Goal: Transaction & Acquisition: Purchase product/service

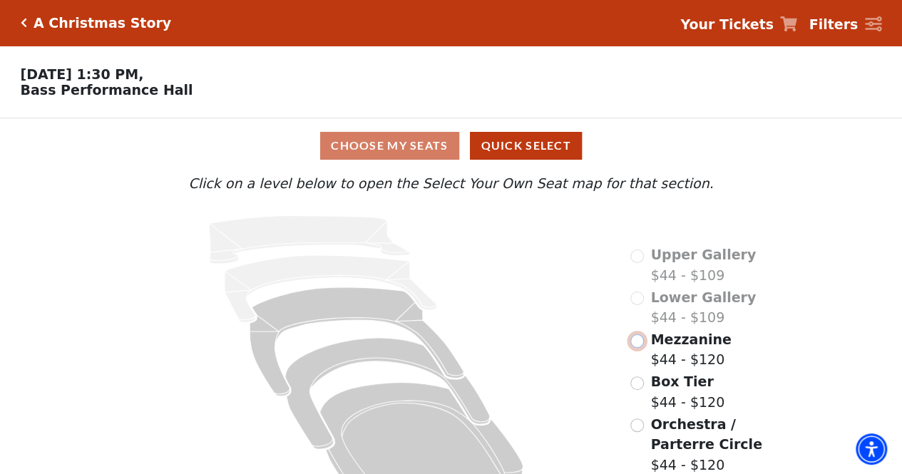
click at [634, 346] on input "Mezzanine$44 - $120\a" at bounding box center [637, 341] width 14 height 14
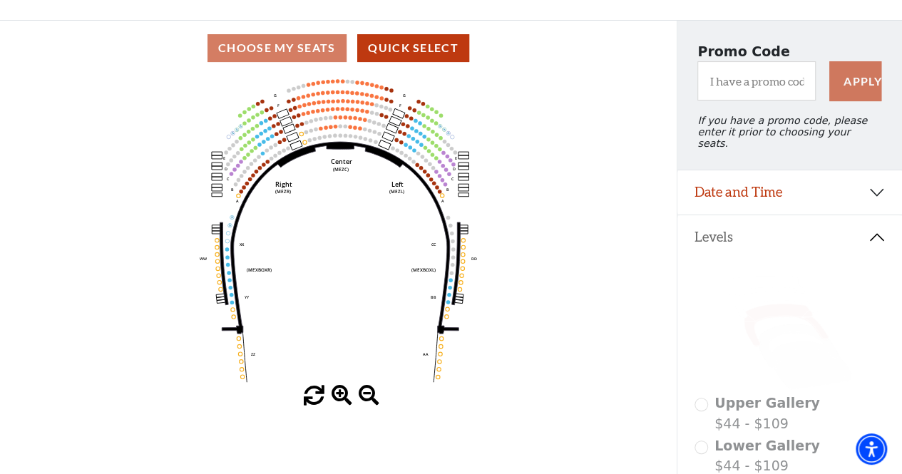
scroll to position [71, 0]
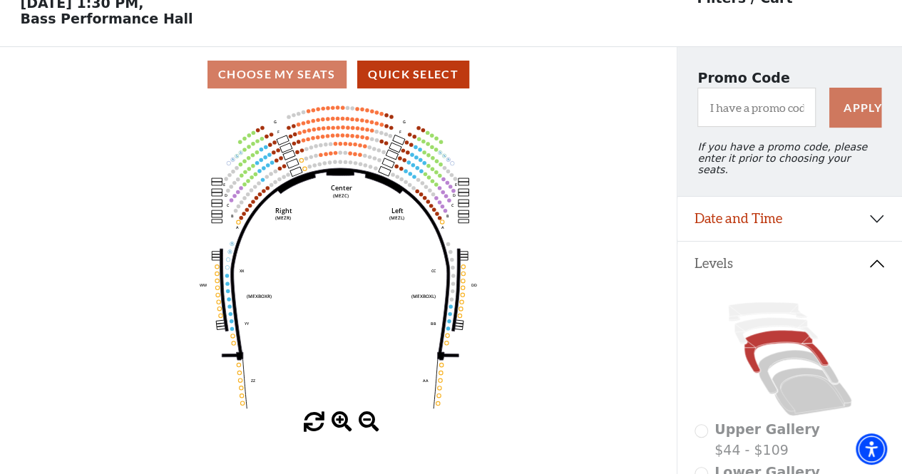
click at [754, 250] on button "Levels" at bounding box center [789, 264] width 225 height 44
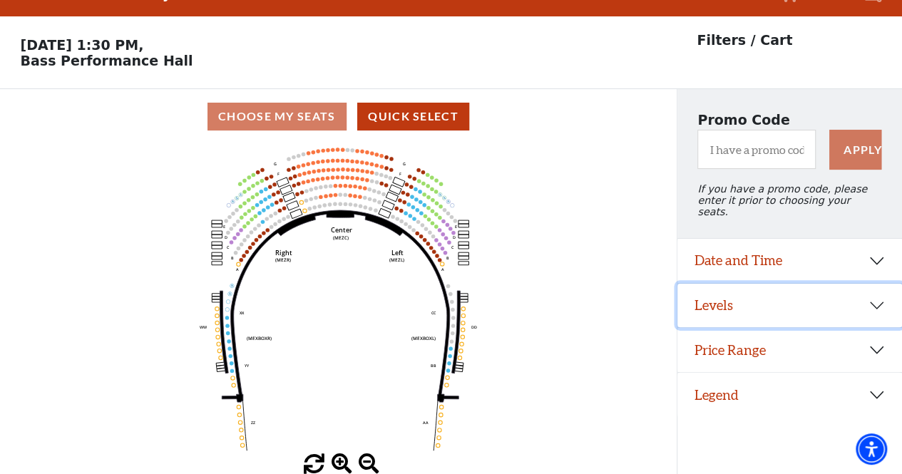
scroll to position [33, 0]
click at [731, 341] on button "Price Range" at bounding box center [789, 350] width 225 height 44
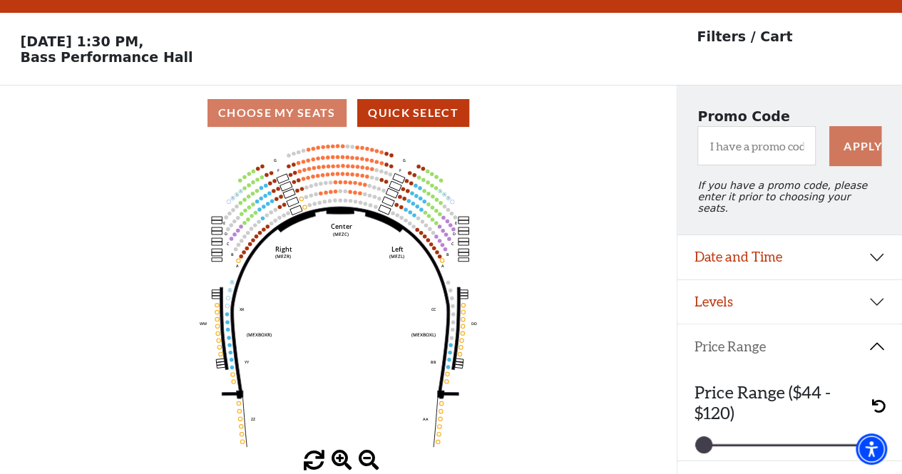
scroll to position [58, 0]
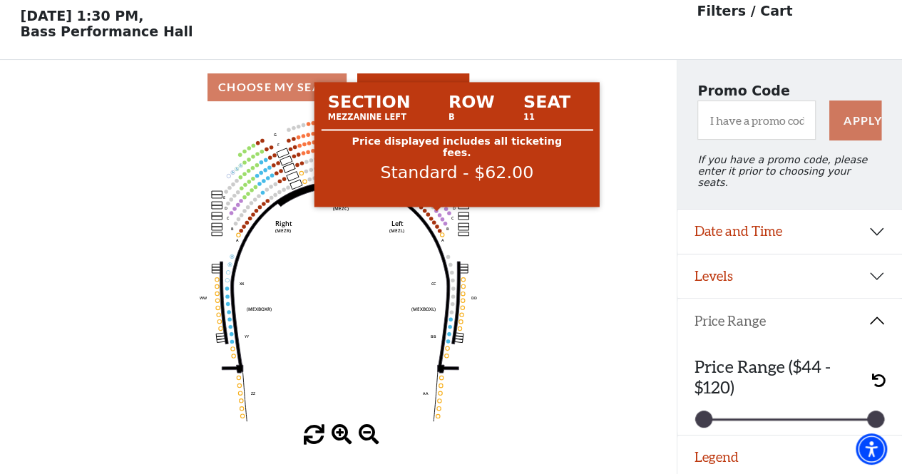
click at [436, 212] on circle at bounding box center [436, 211] width 4 height 4
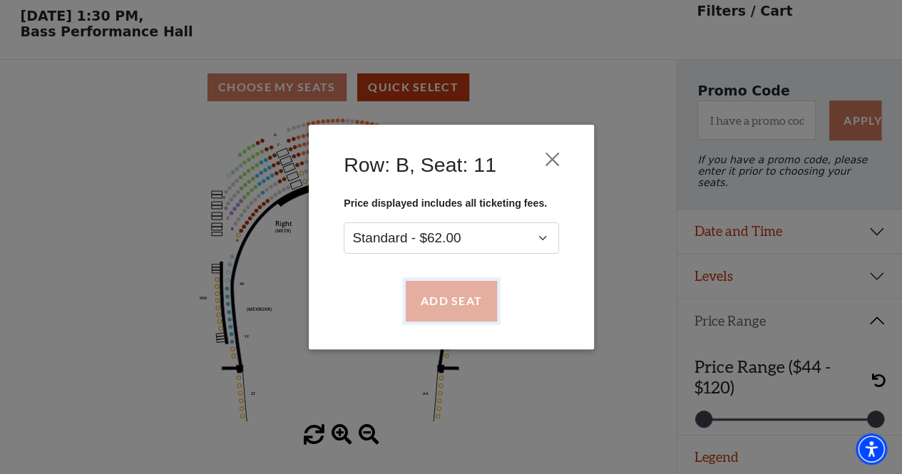
click at [433, 301] on button "Add Seat" at bounding box center [450, 302] width 91 height 40
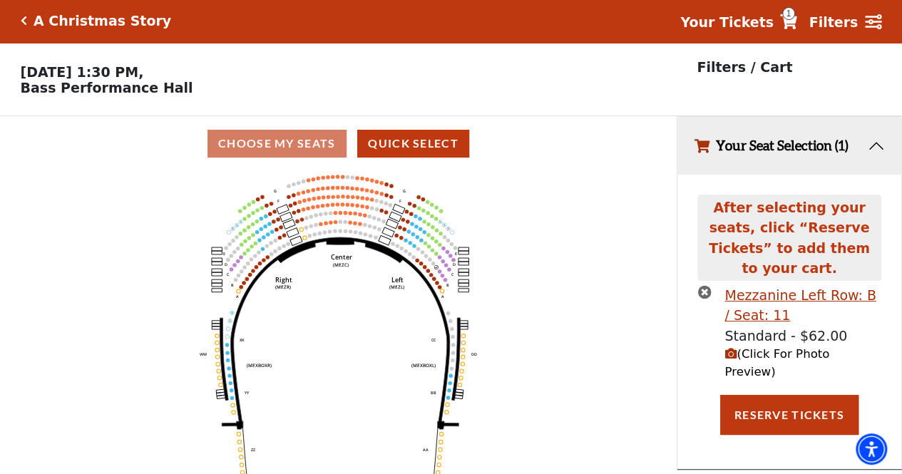
scroll to position [0, 0]
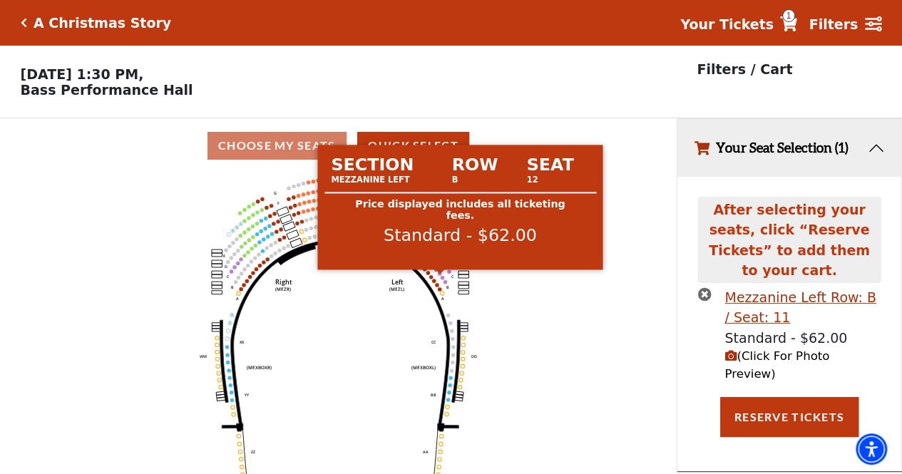
click at [439, 275] on circle at bounding box center [440, 274] width 4 height 4
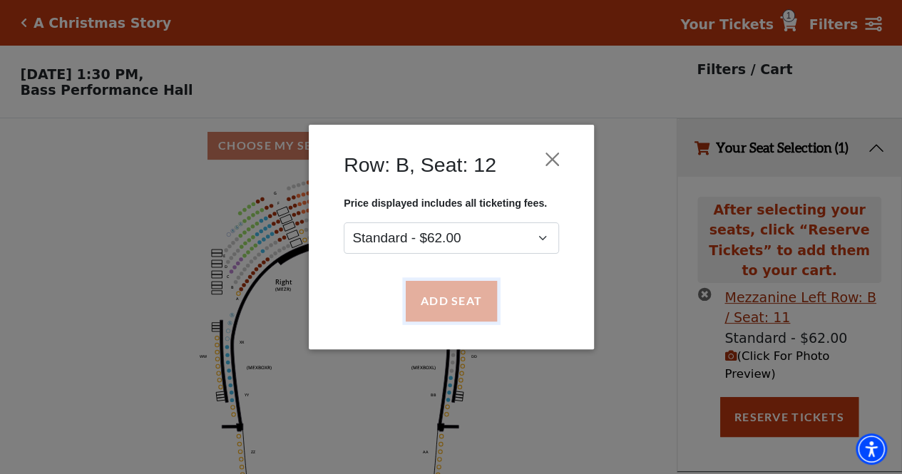
click at [444, 299] on button "Add Seat" at bounding box center [450, 302] width 91 height 40
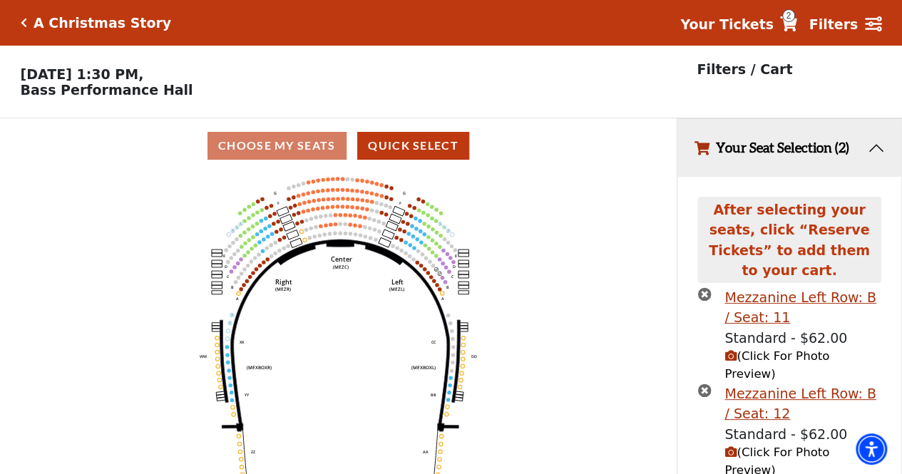
scroll to position [6, 0]
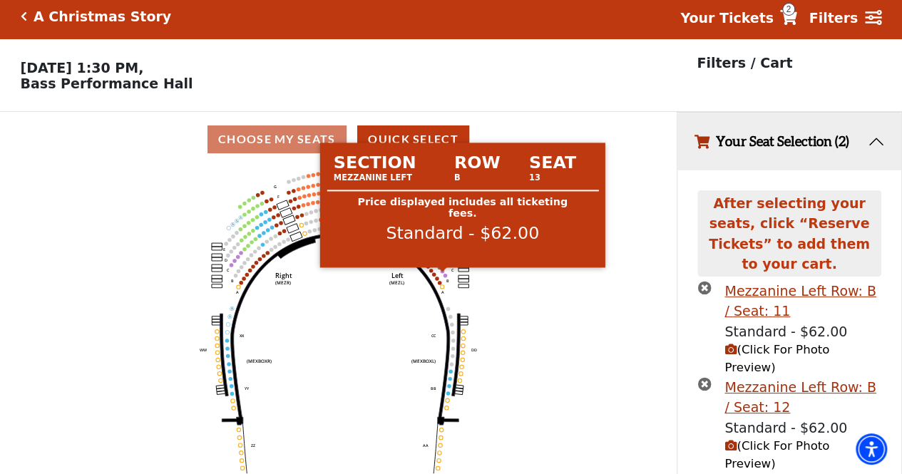
click at [443, 273] on circle at bounding box center [443, 271] width 4 height 4
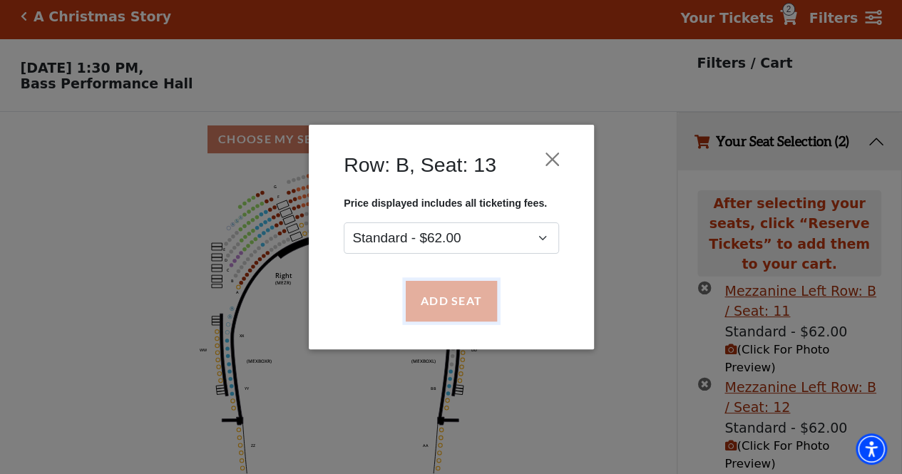
click at [445, 288] on button "Add Seat" at bounding box center [450, 302] width 91 height 40
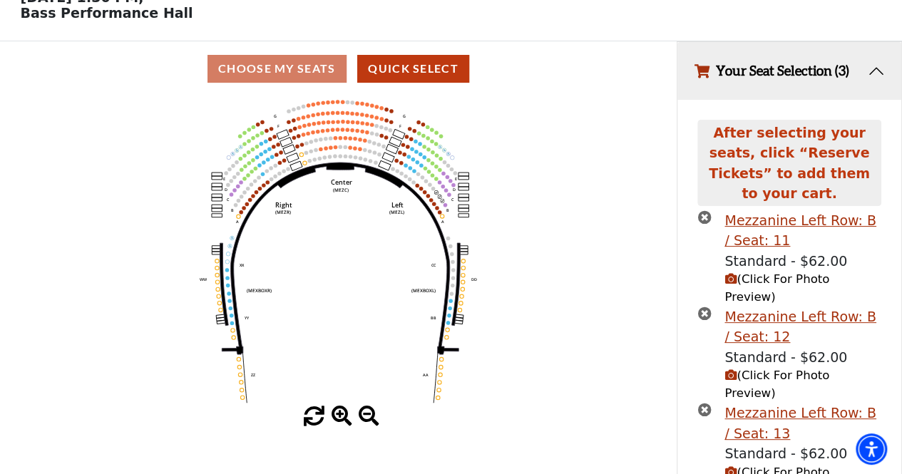
scroll to position [86, 0]
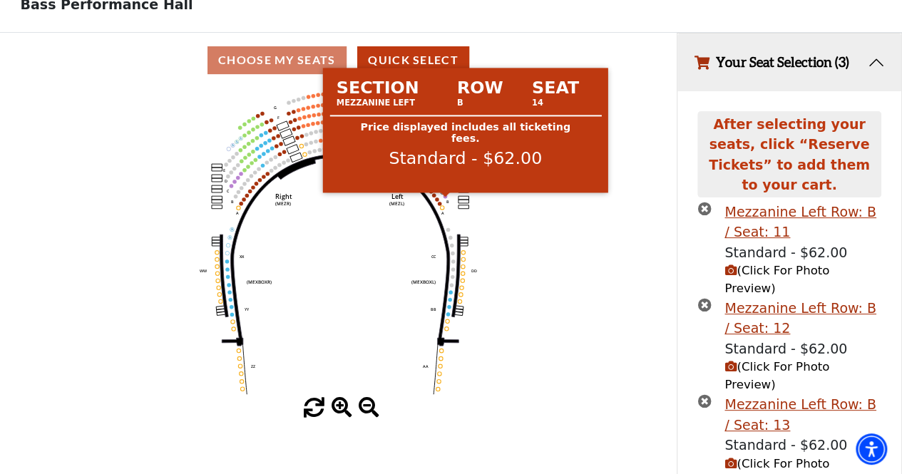
click at [445, 198] on circle at bounding box center [445, 197] width 4 height 4
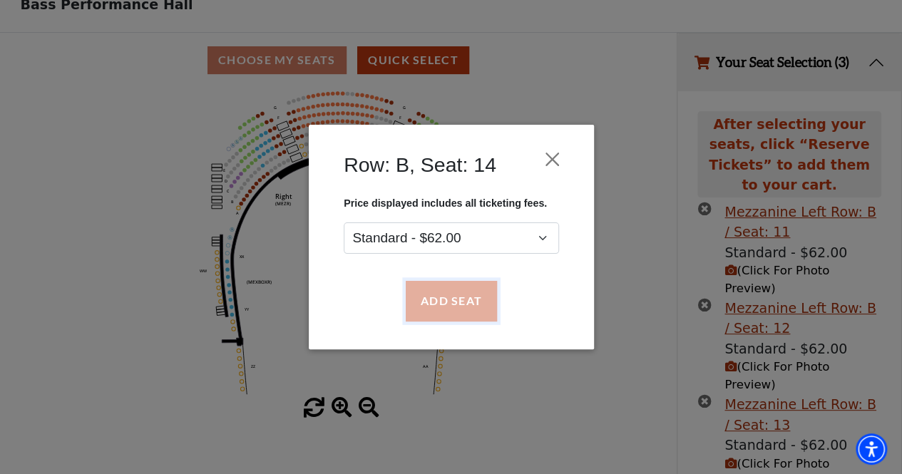
click at [450, 299] on button "Add Seat" at bounding box center [450, 302] width 91 height 40
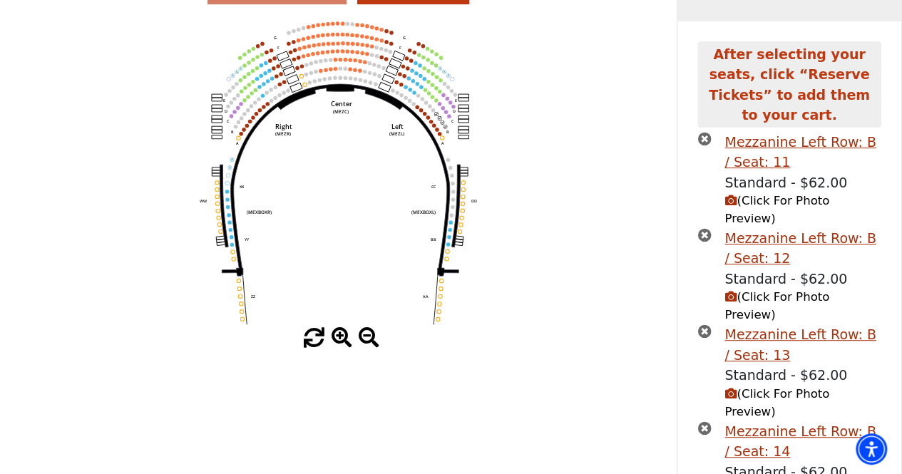
scroll to position [164, 0]
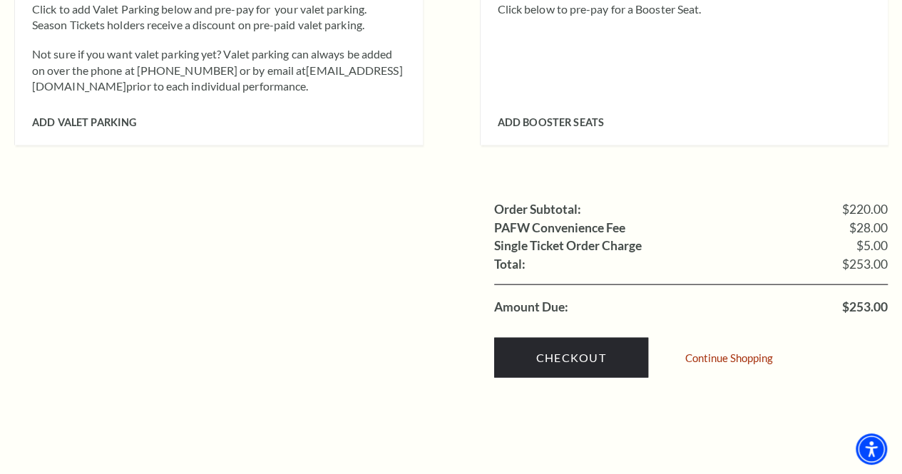
scroll to position [1445, 0]
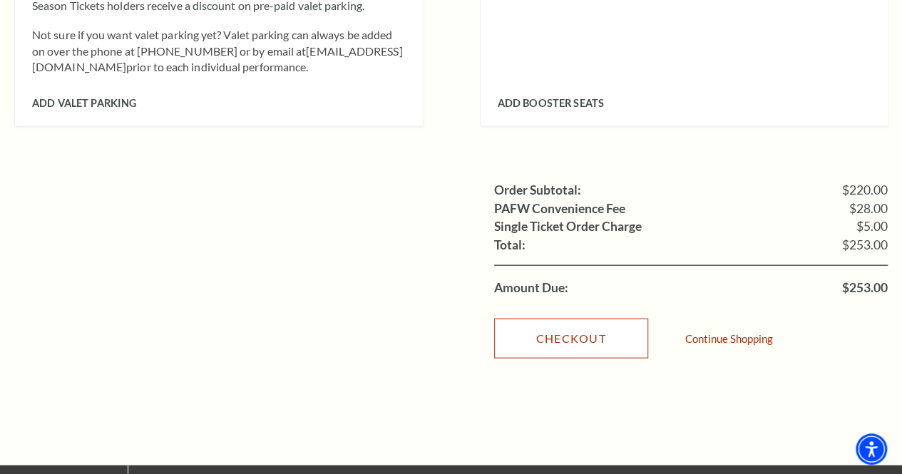
click at [567, 319] on link "Checkout" at bounding box center [571, 339] width 154 height 40
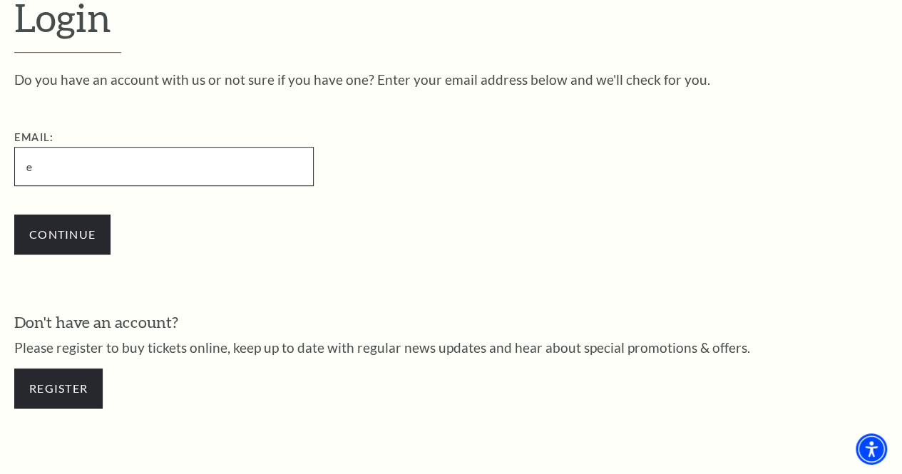
type input "ehsherri@gmail.com"
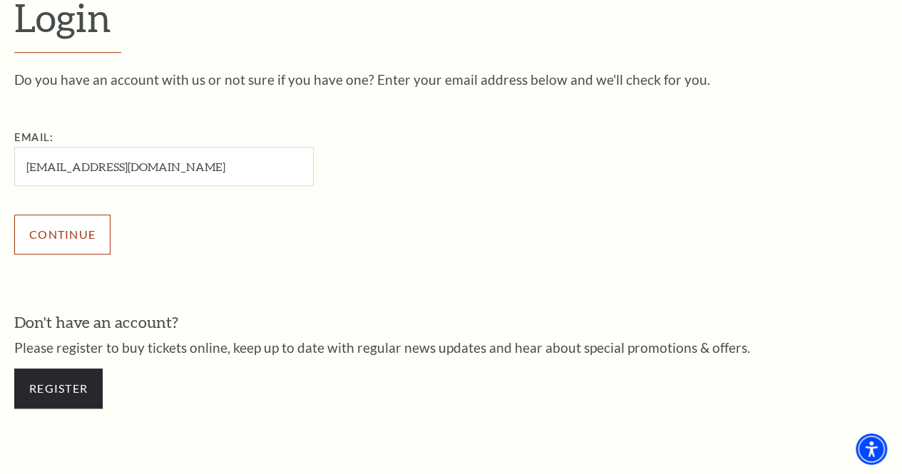
click at [84, 239] on input "Continue" at bounding box center [62, 235] width 96 height 40
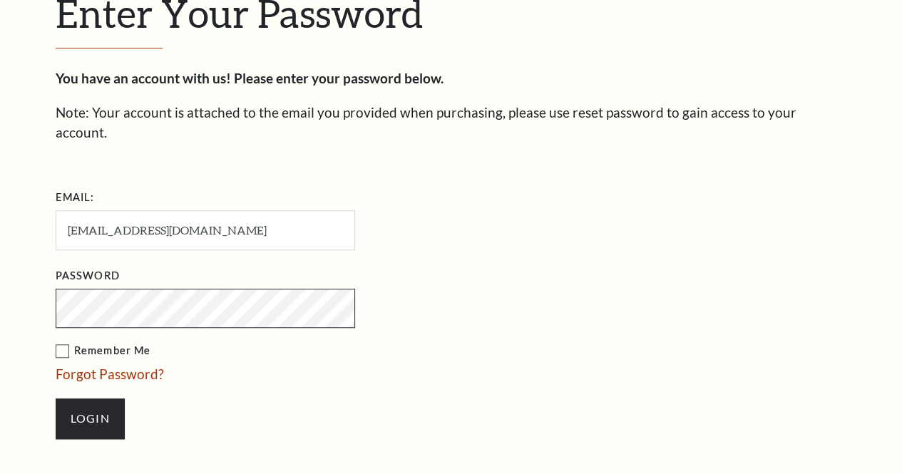
scroll to position [399, 0]
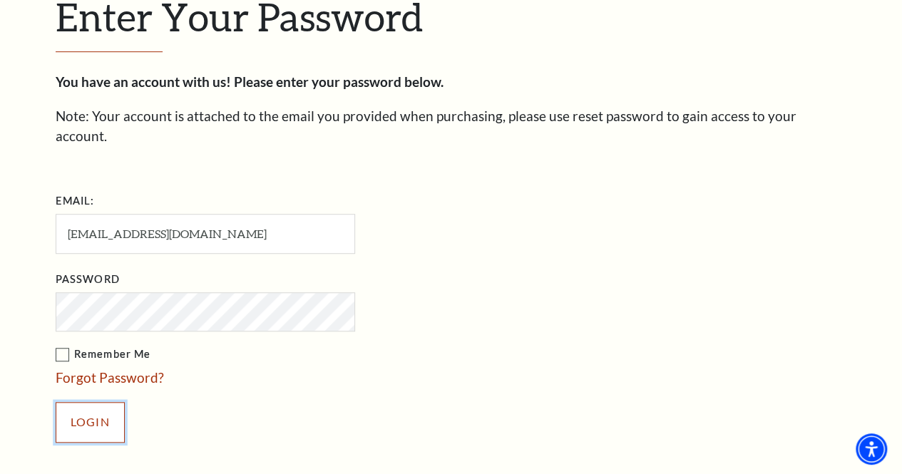
click at [93, 408] on input "Login" at bounding box center [90, 422] width 69 height 40
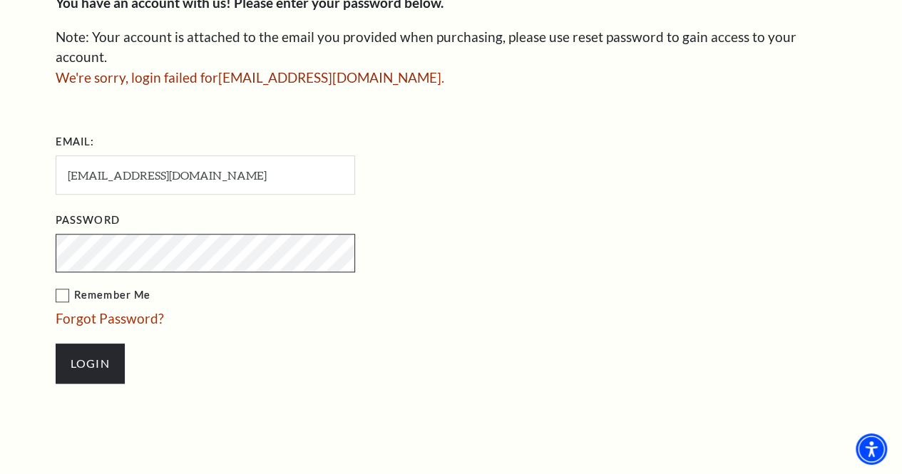
click at [56, 344] on input "Login" at bounding box center [90, 364] width 69 height 40
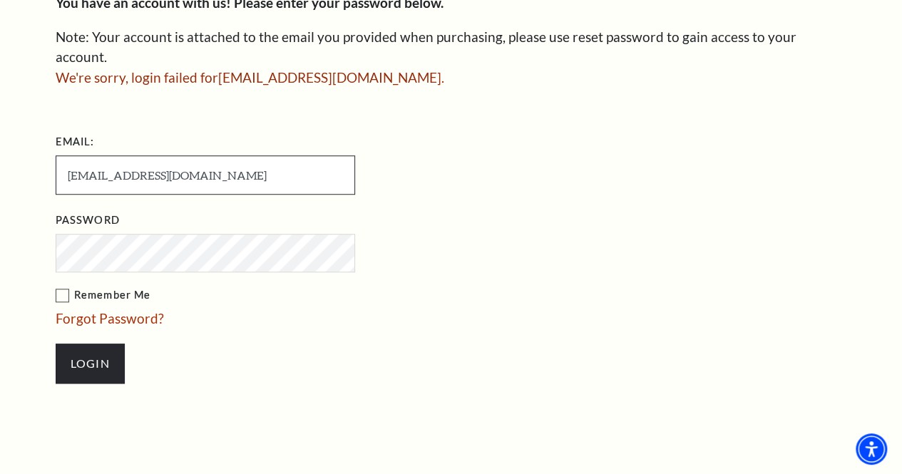
click at [138, 158] on input "[EMAIL_ADDRESS][DOMAIN_NAME]" at bounding box center [205, 174] width 299 height 39
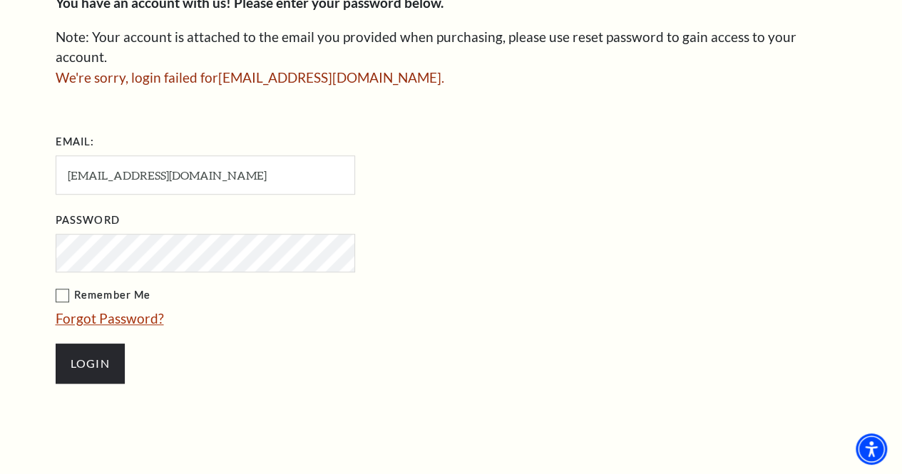
click at [145, 310] on link "Forgot Password?" at bounding box center [110, 318] width 108 height 16
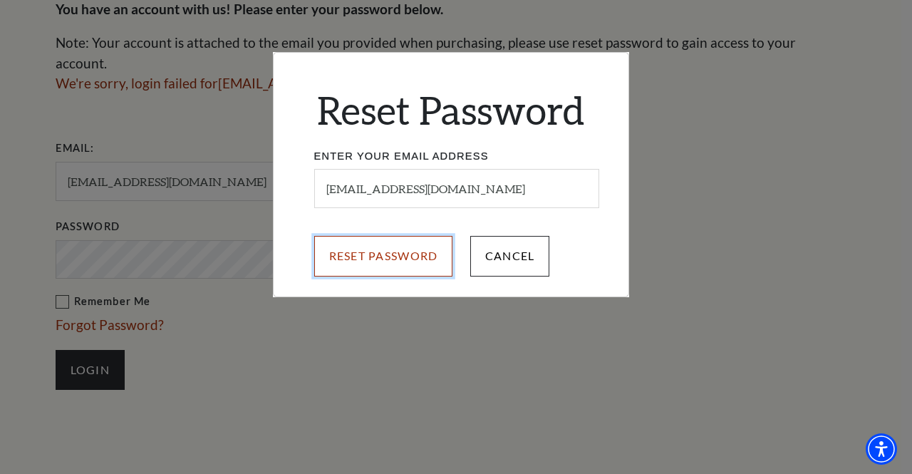
click at [402, 254] on input "Reset Password" at bounding box center [383, 256] width 139 height 40
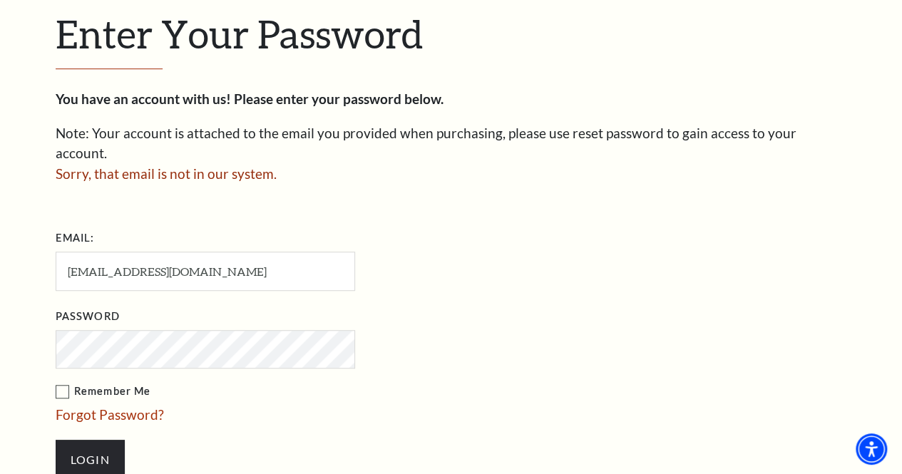
scroll to position [386, 0]
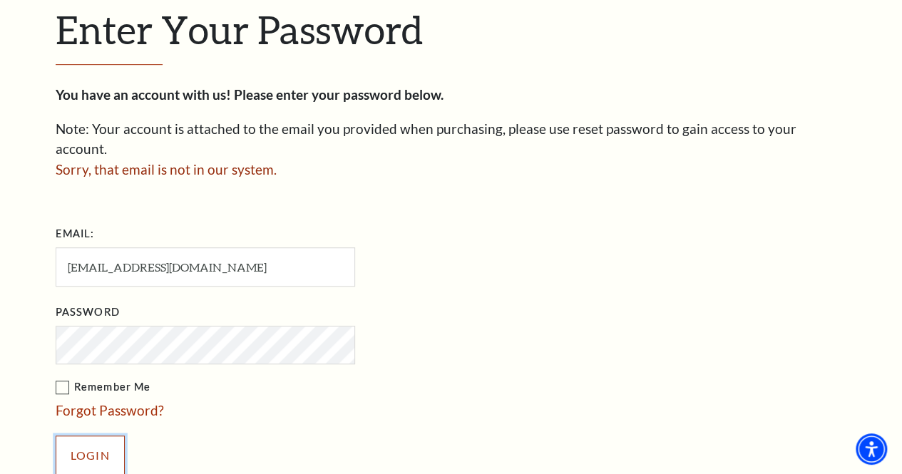
click at [75, 438] on input "Login" at bounding box center [90, 456] width 69 height 40
